Goal: Transaction & Acquisition: Purchase product/service

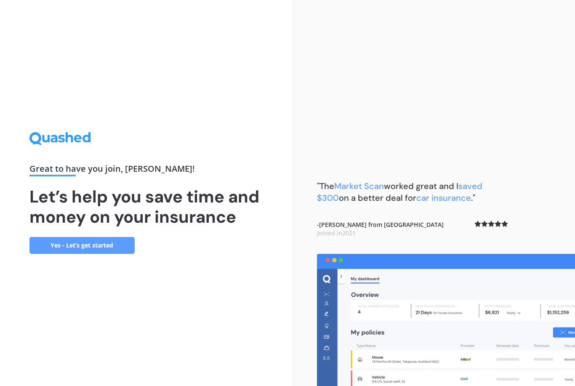
scroll to position [27, 0]
click at [110, 237] on link "Yes - Let’s get started" at bounding box center [81, 245] width 105 height 17
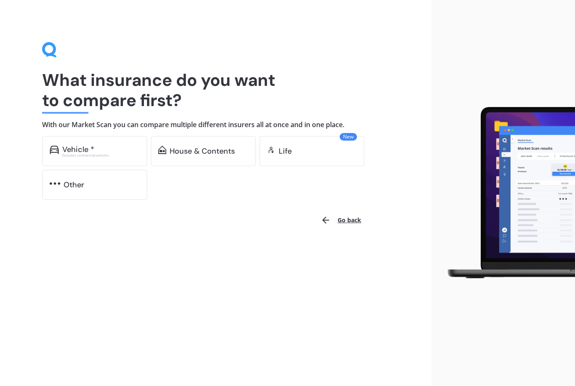
click at [102, 148] on div "Vehicle *" at bounding box center [101, 149] width 78 height 8
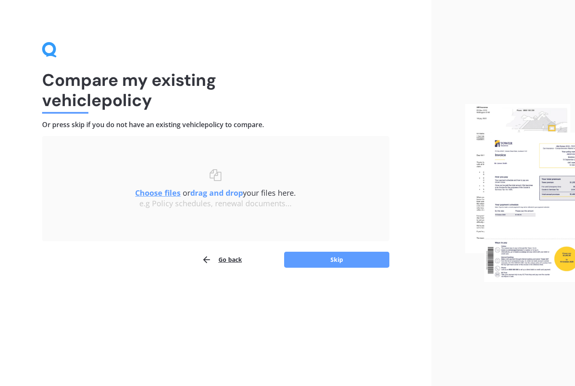
click at [71, 110] on h1 "Compare my existing vehicle policy" at bounding box center [216, 90] width 348 height 40
click at [139, 112] on div "Compare my existing vehicle policy Or press skip if you do not have an existing…" at bounding box center [216, 155] width 348 height 226
click at [214, 193] on b "drag and drop" at bounding box center [216, 193] width 53 height 10
click at [166, 195] on u "Choose files" at bounding box center [157, 193] width 45 height 10
click at [225, 263] on button "Go back" at bounding box center [222, 259] width 40 height 17
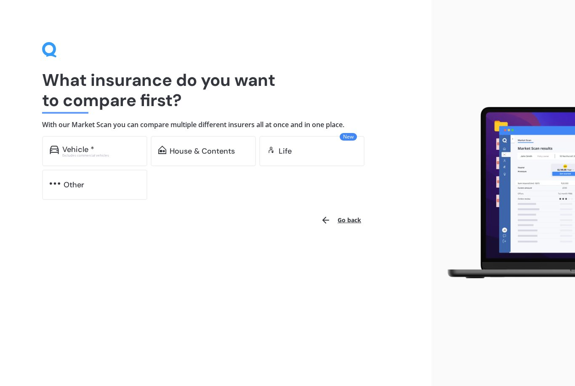
click at [111, 143] on div "Vehicle * Excludes commercial vehicles" at bounding box center [94, 151] width 105 height 30
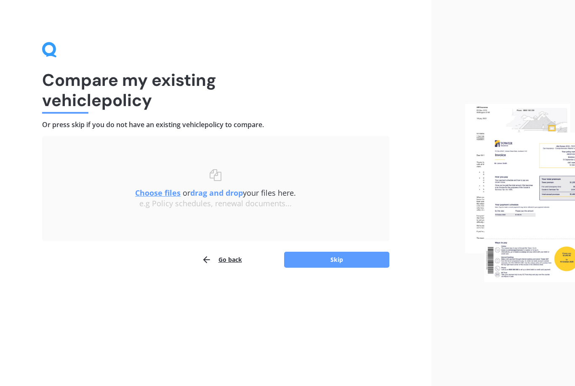
click at [348, 261] on button "Skip" at bounding box center [336, 260] width 105 height 16
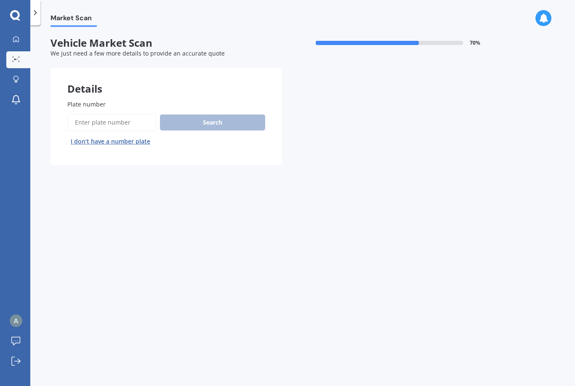
click at [99, 122] on input "Plate number" at bounding box center [111, 123] width 89 height 18
type input "Ncg482"
click at [226, 125] on button "Search" at bounding box center [212, 123] width 105 height 16
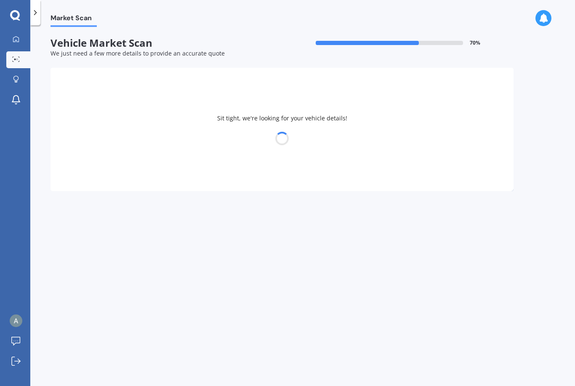
select select "TOYOTA"
select select "COROLLA"
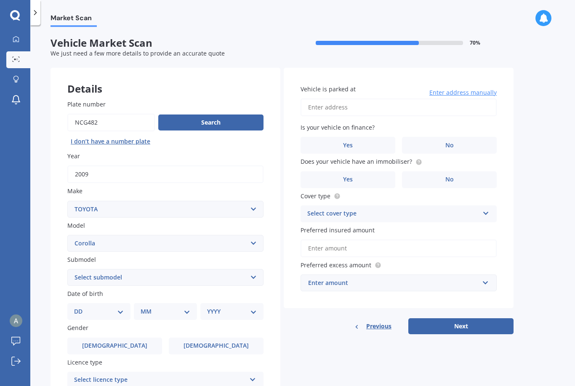
click at [252, 273] on select "Select submodel (All other) Axio Diesel Fielder 2WD Fielder 4WD FXGT GL GLX 1.8…" at bounding box center [165, 277] width 196 height 17
select select "[PERSON_NAME] 2WD"
click at [118, 307] on select "DD 01 02 03 04 05 06 07 08 09 10 11 12 13 14 15 16 17 18 19 20 21 22 23 24 25 2…" at bounding box center [99, 311] width 50 height 9
select select "24"
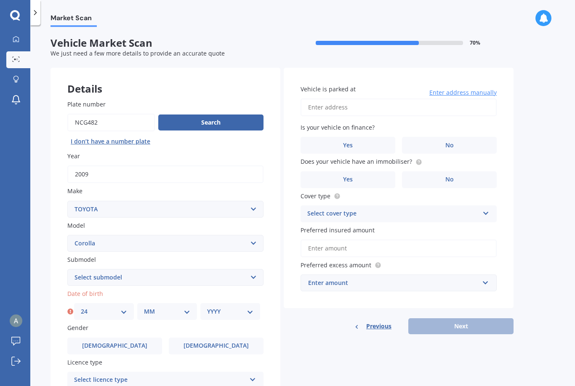
click at [187, 307] on select "MM 01 02 03 04 05 06 07 08 09 10 11 12" at bounding box center [167, 311] width 46 height 9
select select "05"
click at [254, 303] on div "YYYY 2025 2024 2023 2022 2021 2020 2019 2018 2017 2016 2015 2014 2013 2012 2011…" at bounding box center [231, 311] width 60 height 17
click at [249, 309] on select "YYYY 2025 2024 2023 2022 2021 2020 2019 2018 2017 2016 2015 2014 2013 2012 2011…" at bounding box center [230, 311] width 46 height 9
select select "1953"
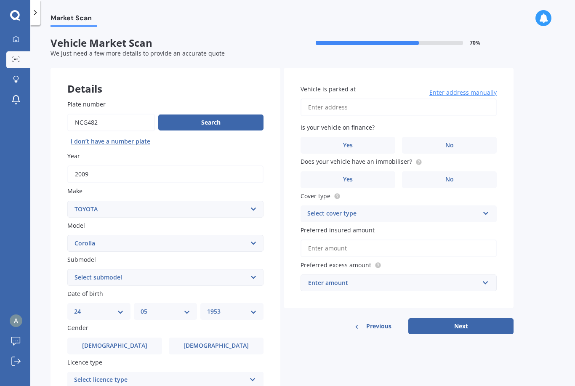
click at [224, 342] on span "Female" at bounding box center [216, 345] width 65 height 7
click at [0, 0] on input "Female" at bounding box center [0, 0] width 0 height 0
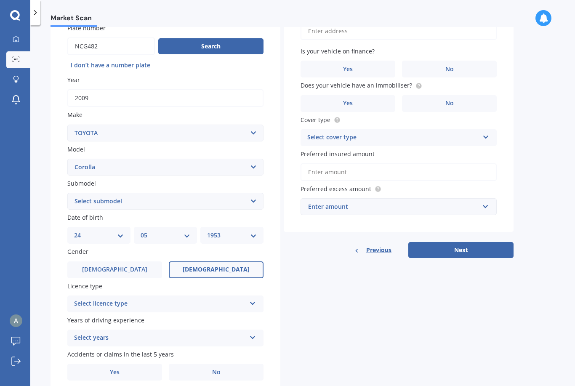
scroll to position [75, 0]
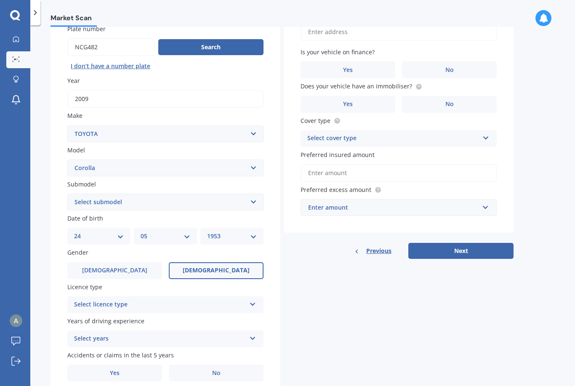
click at [253, 300] on icon at bounding box center [252, 303] width 7 height 6
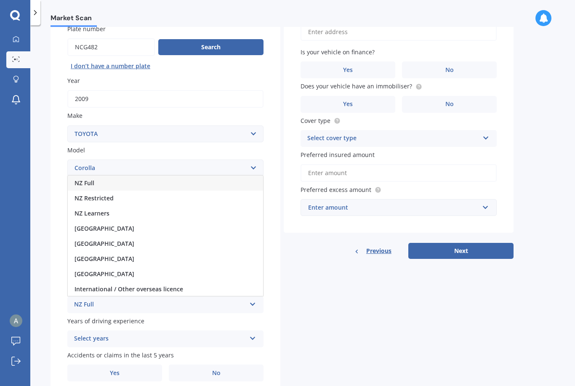
click at [134, 178] on div "NZ Full" at bounding box center [165, 183] width 195 height 15
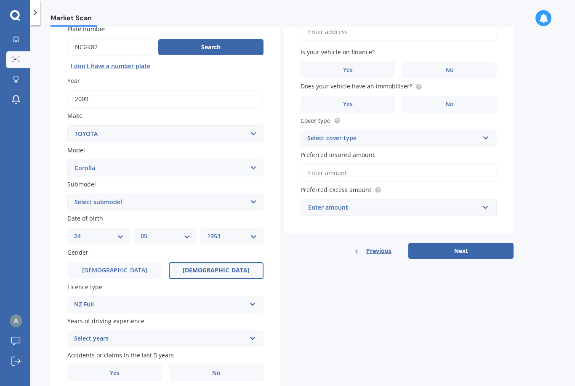
click at [256, 331] on div "Select years 5 or more years 4 years 3 years 2 years 1 year" at bounding box center [165, 339] width 196 height 17
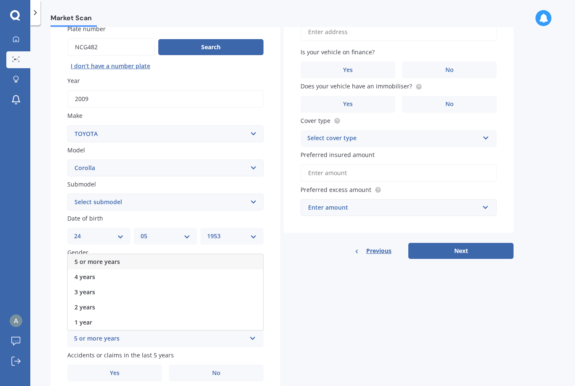
click at [142, 254] on div "5 or more years" at bounding box center [165, 261] width 195 height 15
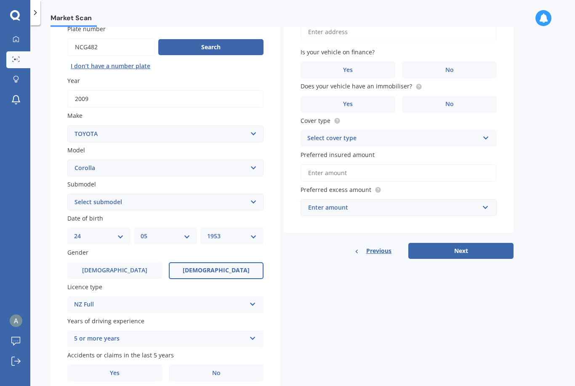
click at [128, 370] on label "Yes" at bounding box center [114, 373] width 95 height 17
click at [0, 0] on input "Yes" at bounding box center [0, 0] width 0 height 0
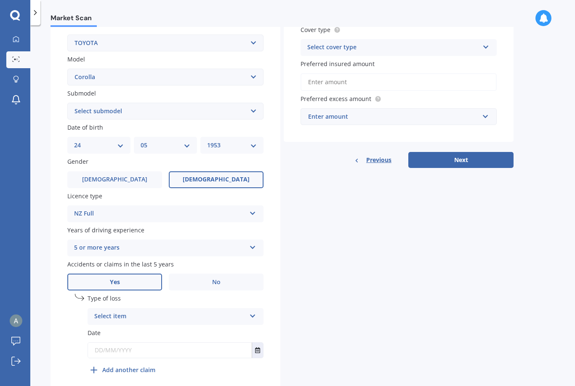
scroll to position [165, 0]
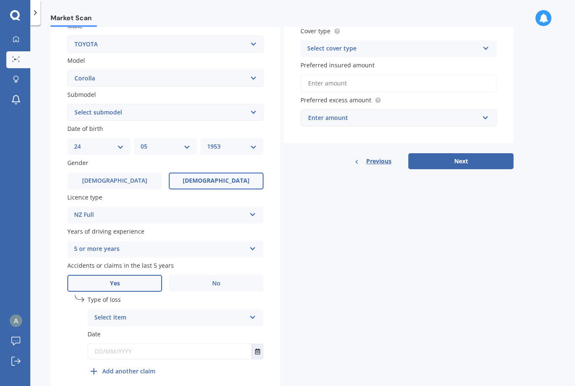
click at [256, 313] on icon at bounding box center [252, 316] width 7 height 6
click at [182, 328] on div "At fault accident" at bounding box center [175, 334] width 175 height 15
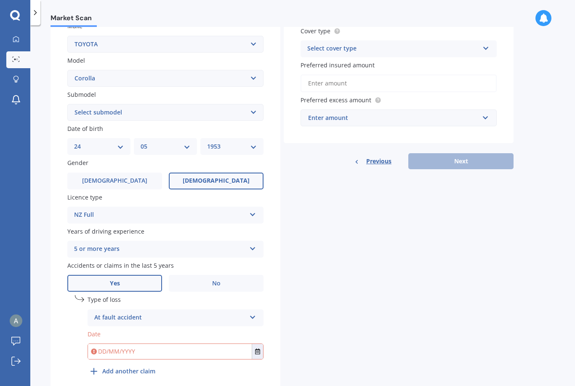
click at [257, 346] on button "Select date" at bounding box center [257, 351] width 11 height 15
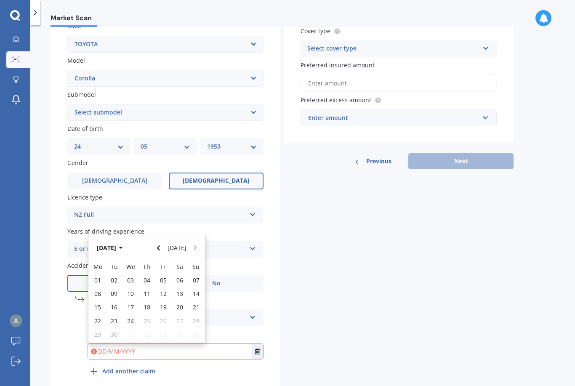
click at [160, 245] on icon "Navigate back" at bounding box center [159, 248] width 4 height 6
click at [157, 240] on button "Navigate back" at bounding box center [158, 247] width 11 height 15
click at [123, 245] on icon "button" at bounding box center [121, 248] width 4 height 6
click at [117, 245] on icon "button" at bounding box center [115, 248] width 4 height 6
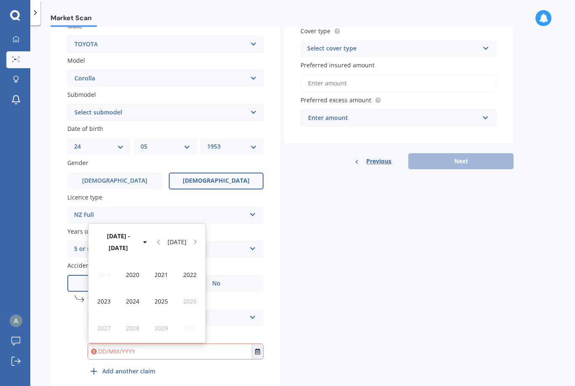
click at [198, 264] on div "2022" at bounding box center [190, 275] width 29 height 27
click at [189, 324] on span "Dec" at bounding box center [190, 328] width 11 height 8
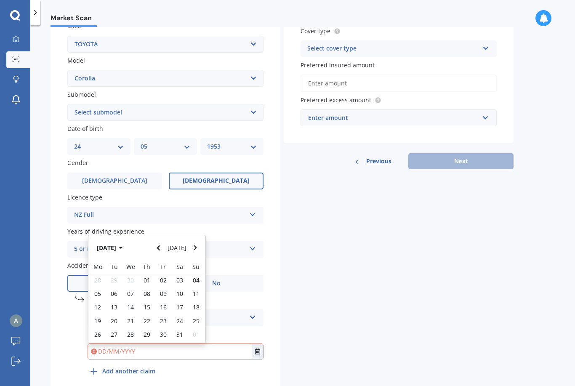
click at [147, 317] on span "22" at bounding box center [147, 321] width 7 height 8
type input "22/12/2022"
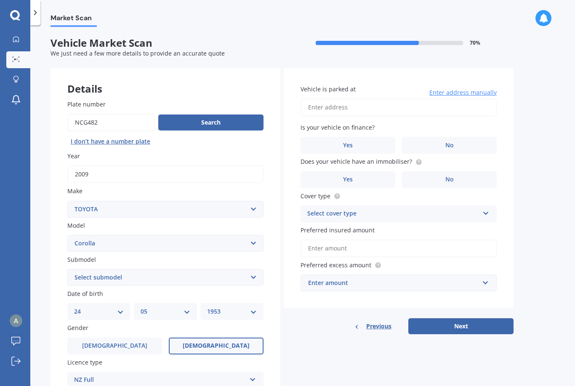
scroll to position [0, 0]
click at [488, 103] on input "Vehicle is parked at" at bounding box center [399, 108] width 196 height 18
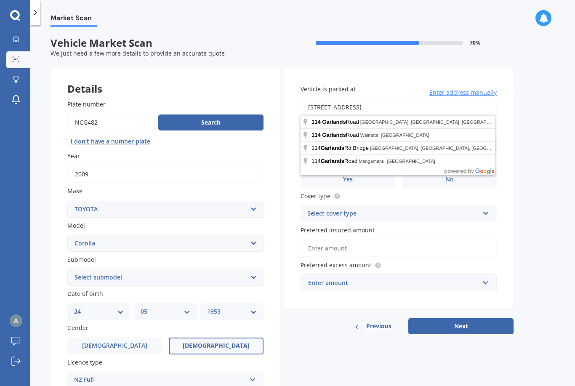
type input "114 Garlands Road, Hillsborough, Christchurch 8022"
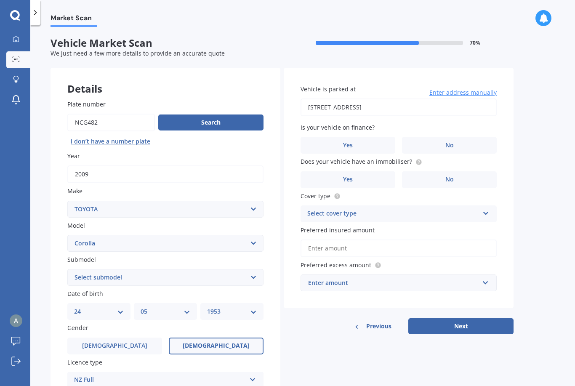
click at [460, 139] on label "No" at bounding box center [449, 145] width 95 height 17
click at [0, 0] on input "No" at bounding box center [0, 0] width 0 height 0
click at [459, 176] on label "No" at bounding box center [449, 179] width 95 height 17
click at [0, 0] on input "No" at bounding box center [0, 0] width 0 height 0
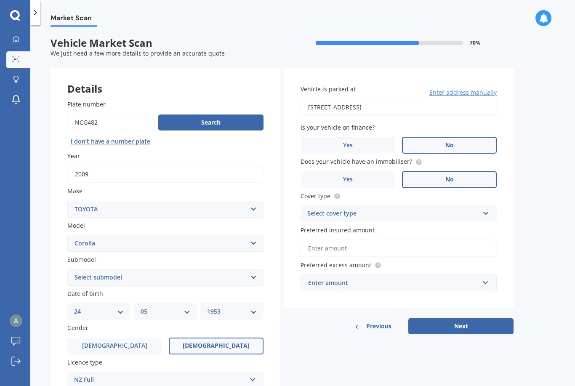
click at [488, 209] on icon at bounding box center [486, 212] width 7 height 6
click at [371, 223] on div "Comprehensive" at bounding box center [398, 230] width 195 height 15
click at [489, 276] on input "text" at bounding box center [396, 283] width 189 height 16
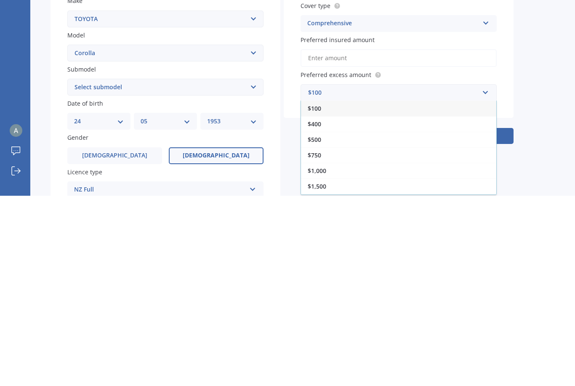
click at [328, 322] on div "$500" at bounding box center [398, 330] width 195 height 16
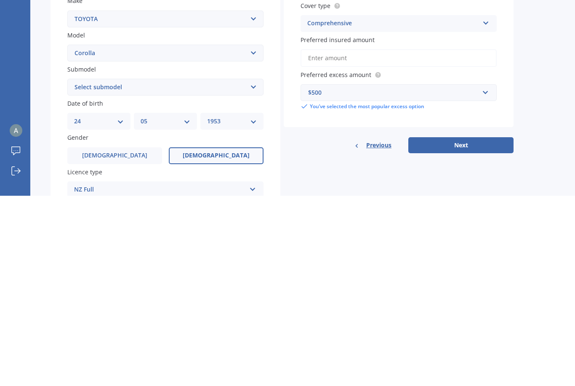
scroll to position [27, 0]
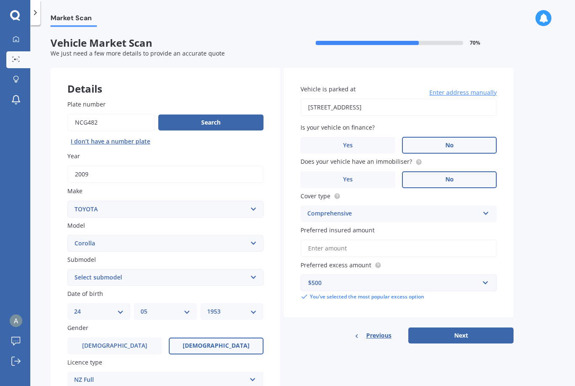
click at [464, 328] on button "Next" at bounding box center [461, 336] width 105 height 16
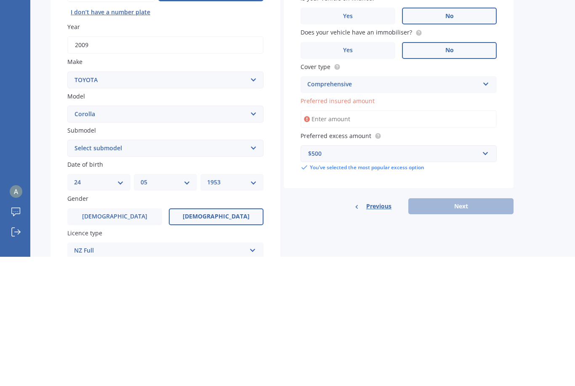
click at [326, 240] on input "Preferred insured amount" at bounding box center [399, 249] width 196 height 18
click at [337, 240] on input "Preferred insured amount" at bounding box center [399, 249] width 196 height 18
click at [366, 240] on input "Preferred insured amount" at bounding box center [399, 249] width 196 height 18
click at [359, 240] on input "Preferred insured amount" at bounding box center [399, 249] width 196 height 18
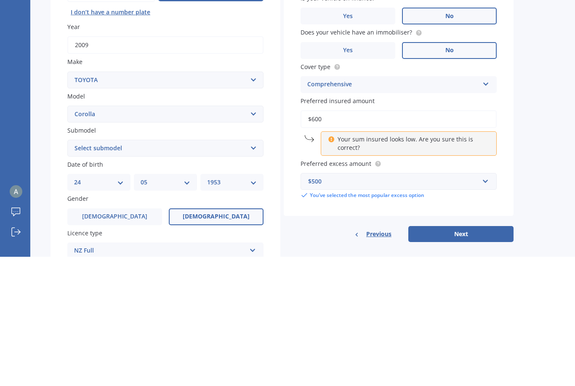
type input "$6,000"
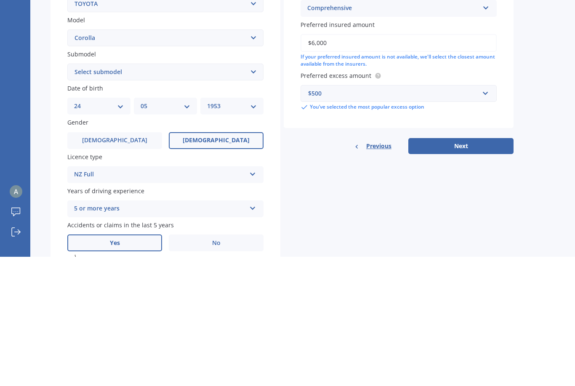
scroll to position [77, 0]
click at [472, 267] on button "Next" at bounding box center [461, 275] width 105 height 16
select select "24"
select select "05"
select select "1953"
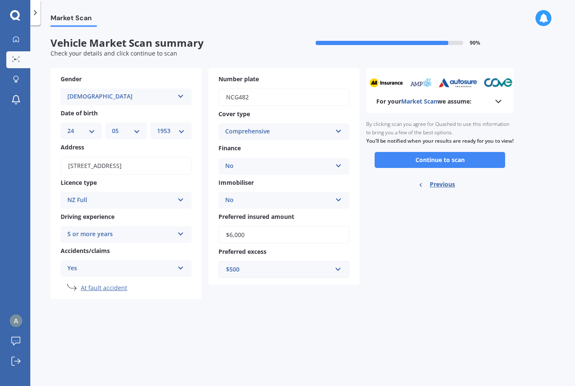
scroll to position [0, 0]
click at [455, 152] on button "Continue to scan" at bounding box center [440, 160] width 131 height 16
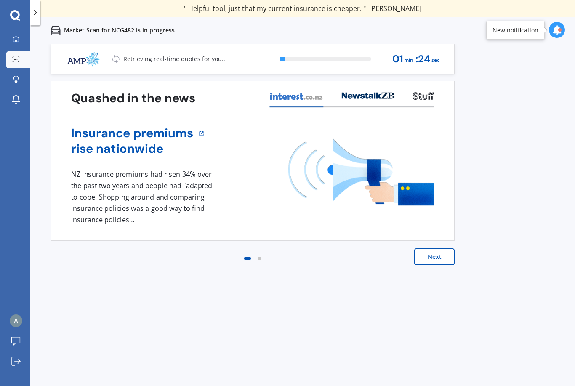
click at [442, 257] on button "Next" at bounding box center [435, 257] width 40 height 17
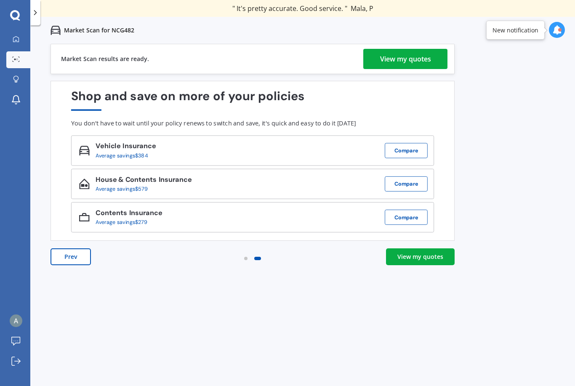
click at [409, 53] on div "View my quotes" at bounding box center [405, 59] width 51 height 20
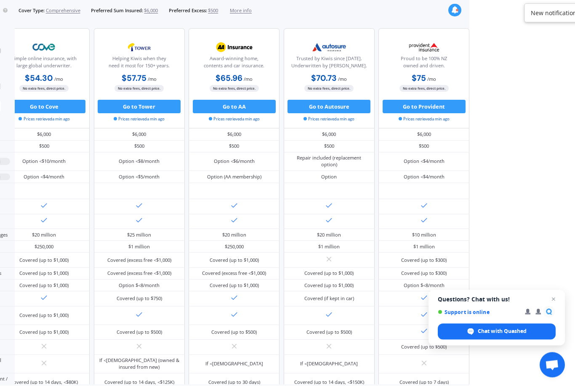
scroll to position [26, 118]
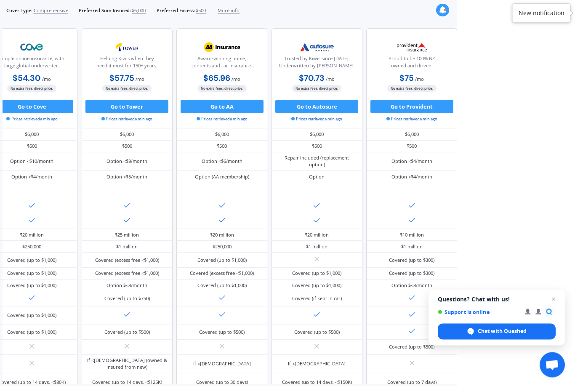
click at [457, 120] on html "We are experiencing high volume of Market Scans . Just a heads up we will have …" at bounding box center [169, 193] width 575 height 386
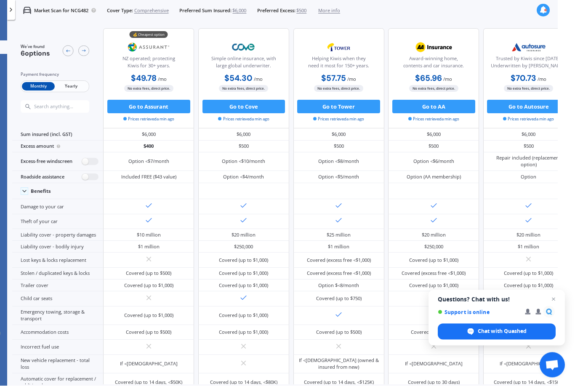
scroll to position [26, 17]
click at [89, 46] on div at bounding box center [84, 51] width 11 height 11
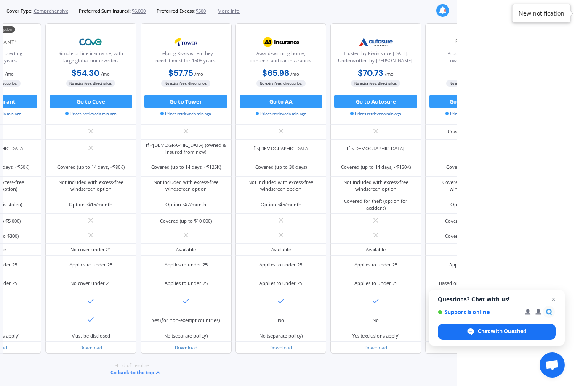
scroll to position [27, 118]
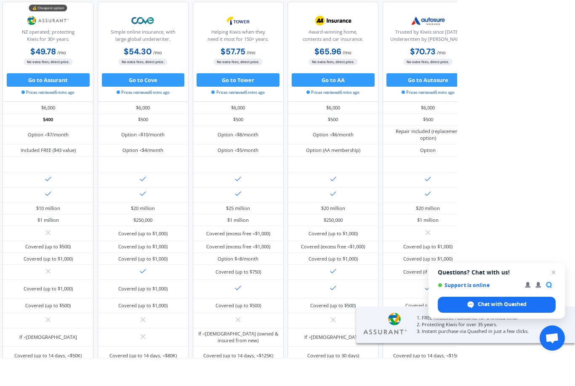
scroll to position [27, 118]
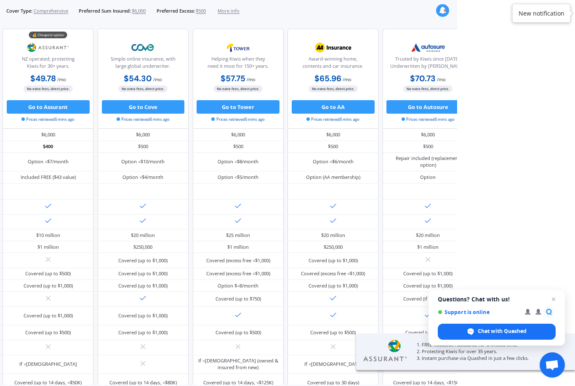
click at [554, 297] on span "Close chat" at bounding box center [554, 299] width 10 height 10
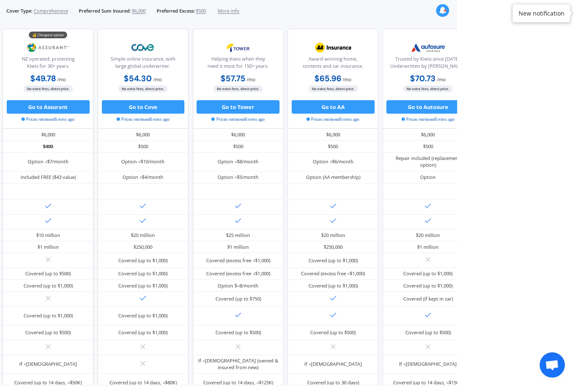
click at [65, 32] on div "💰 Cheapest option" at bounding box center [48, 35] width 38 height 7
click at [61, 56] on div "NZ operated; protecting Kiwis for 30+ years." at bounding box center [47, 64] width 79 height 17
click at [75, 100] on button "Go to Assurant" at bounding box center [48, 106] width 83 height 13
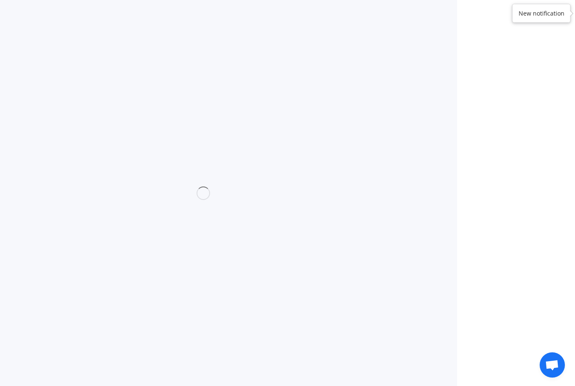
select select "Monthly"
select select "full"
select select "0"
select select "Canterbury"
select select "TOYOTA"
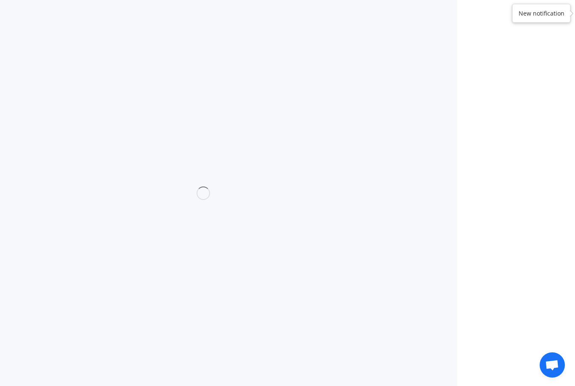
select select "COROLLA"
select select "[PERSON_NAME] 2WD"
